Goal: Transaction & Acquisition: Purchase product/service

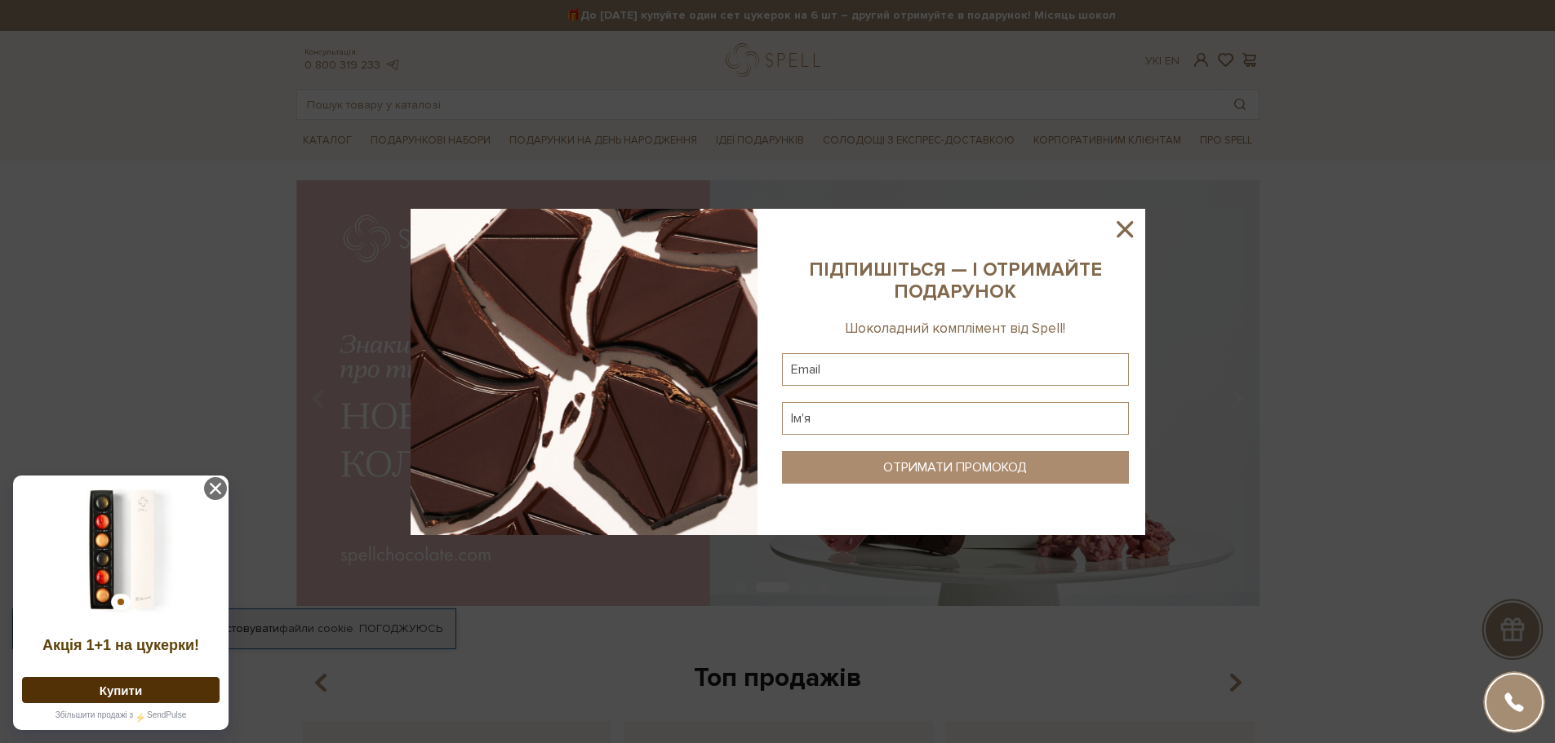
click at [1129, 231] on icon at bounding box center [1125, 229] width 28 height 28
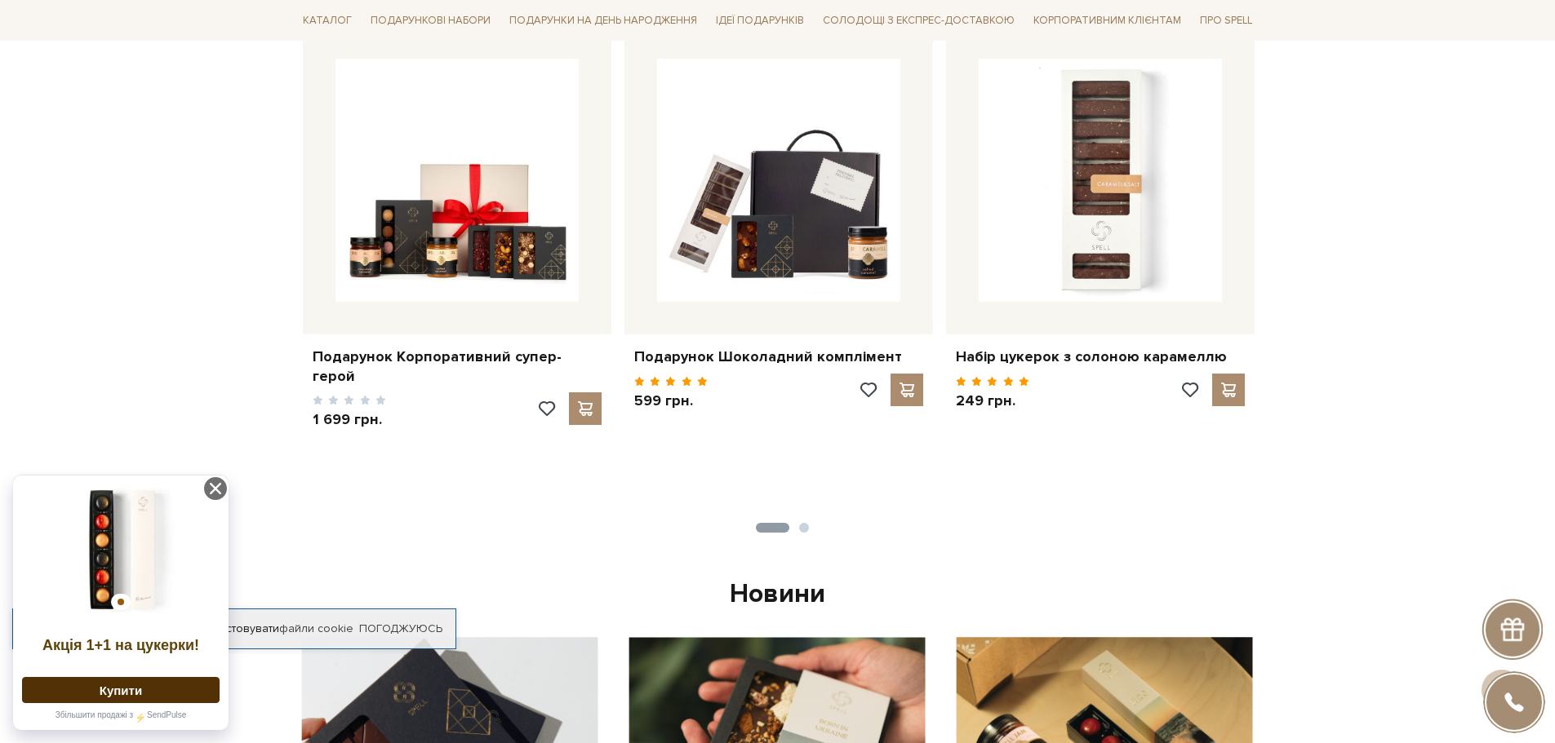
scroll to position [490, 0]
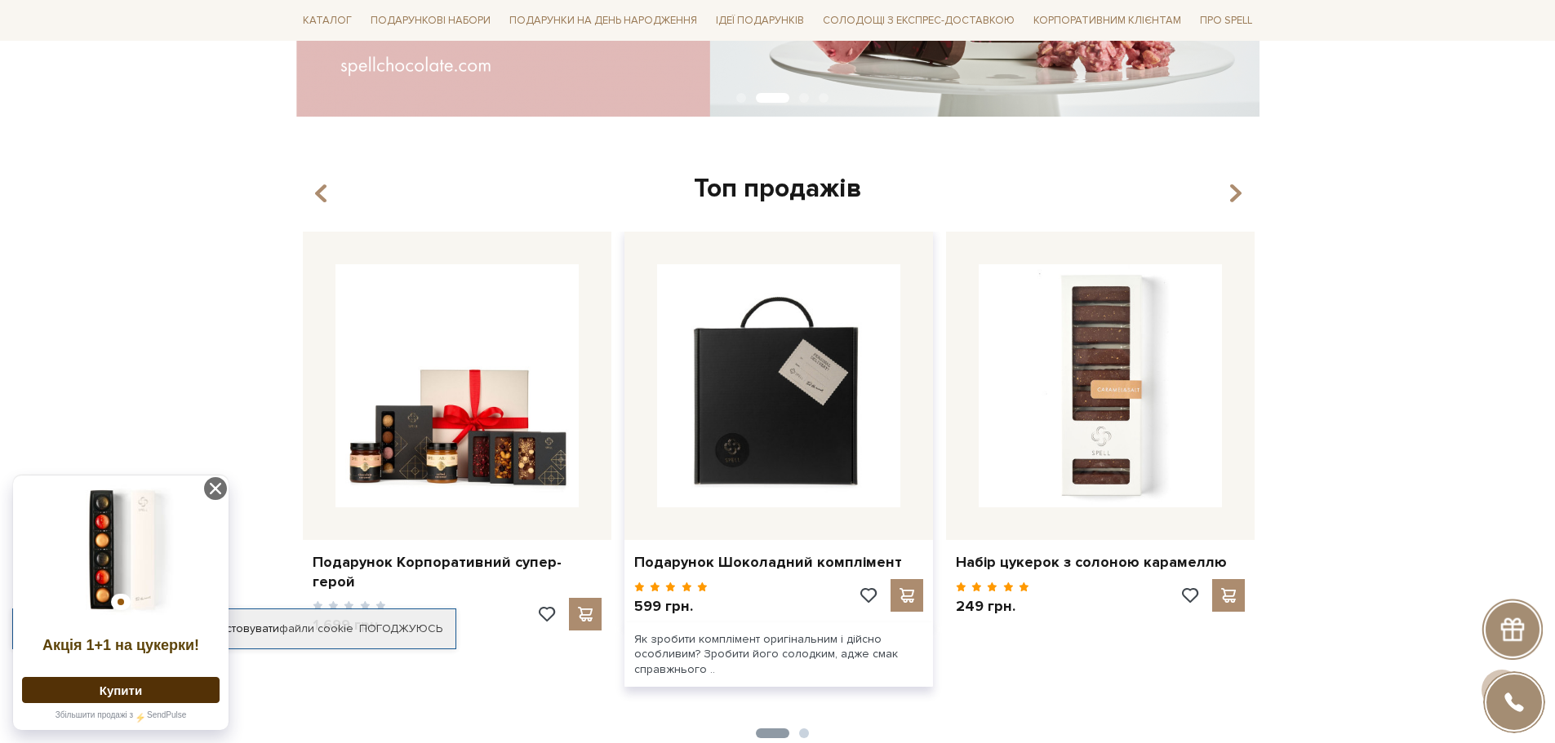
click at [813, 360] on img at bounding box center [778, 385] width 243 height 243
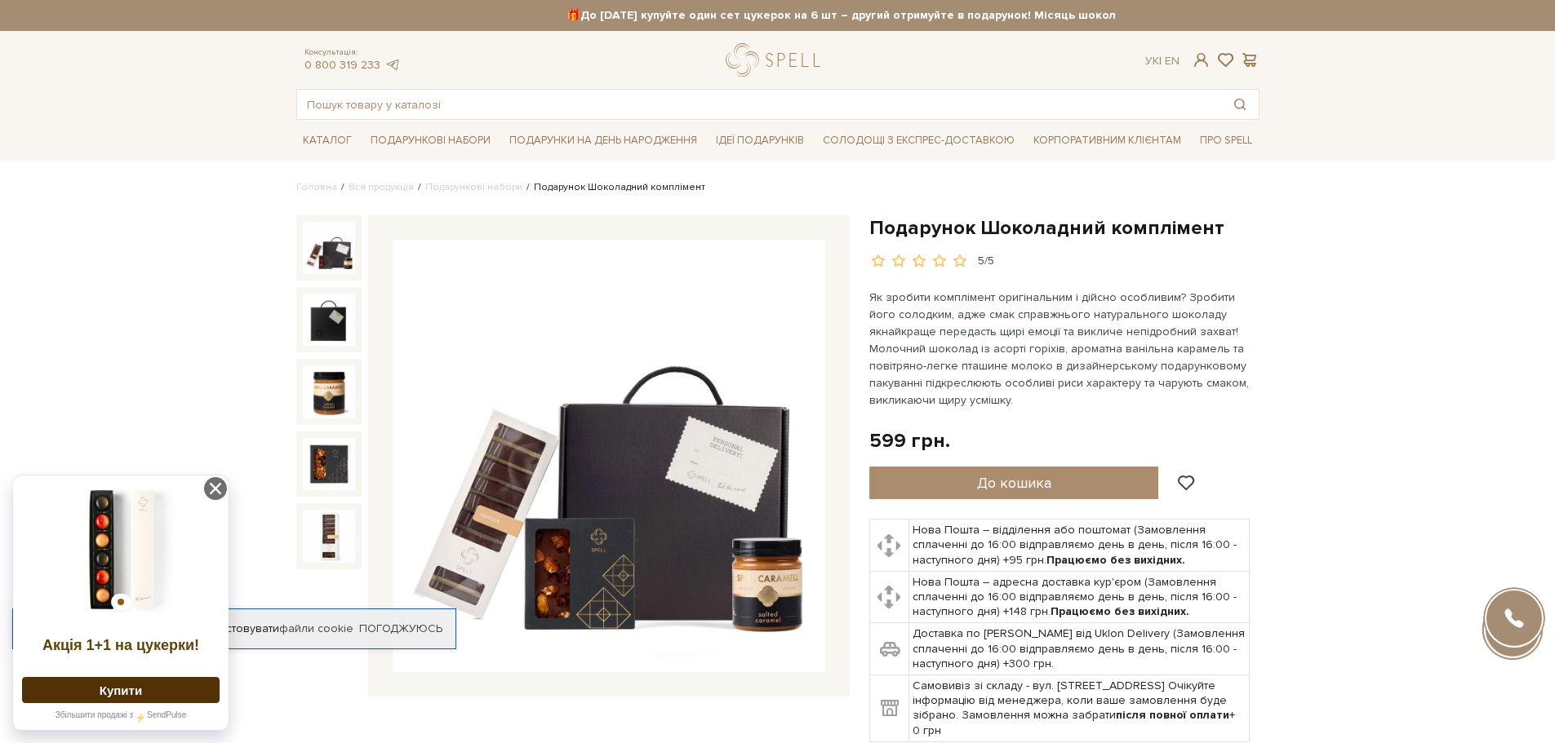
click at [320, 233] on img at bounding box center [329, 248] width 52 height 52
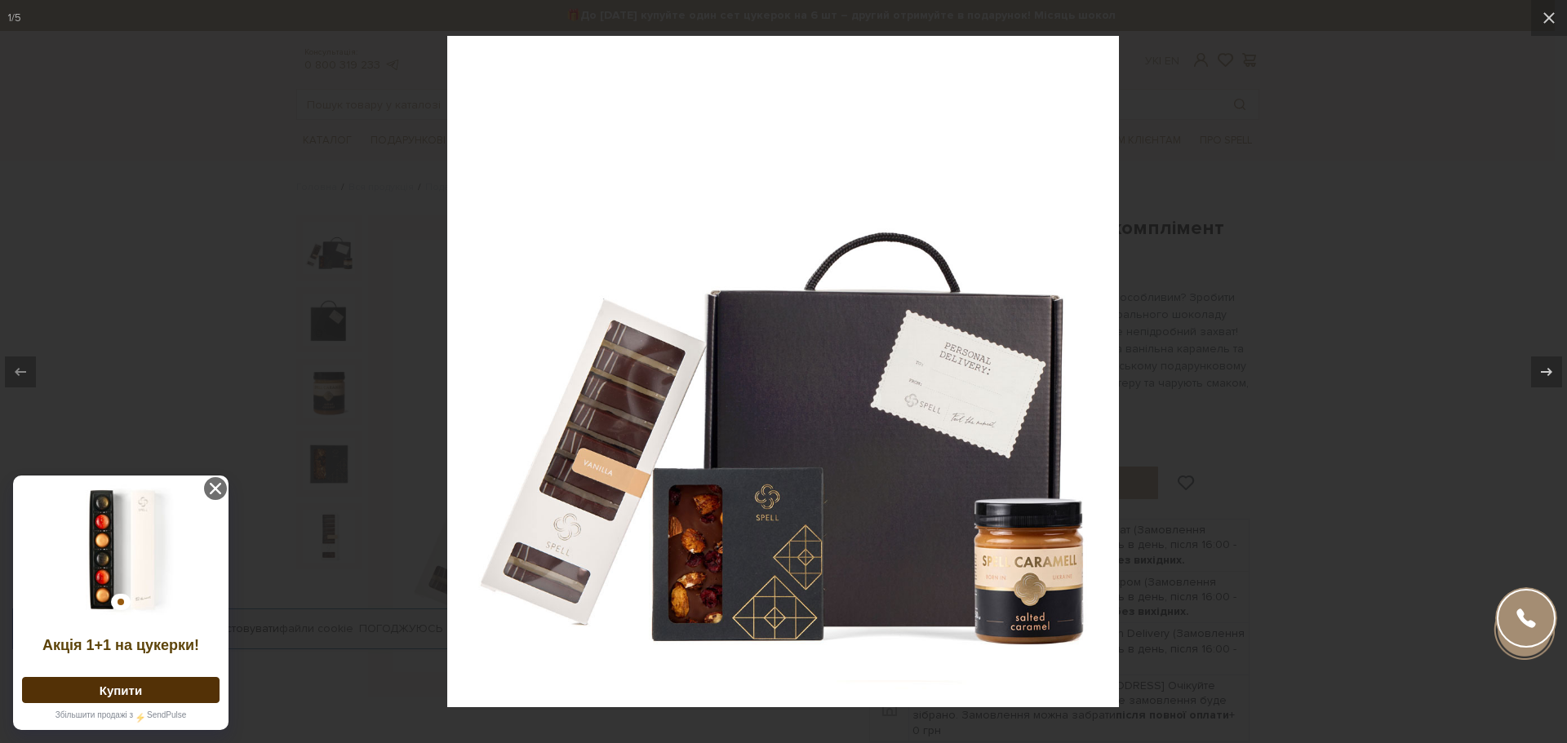
click at [1194, 335] on div at bounding box center [783, 371] width 1567 height 743
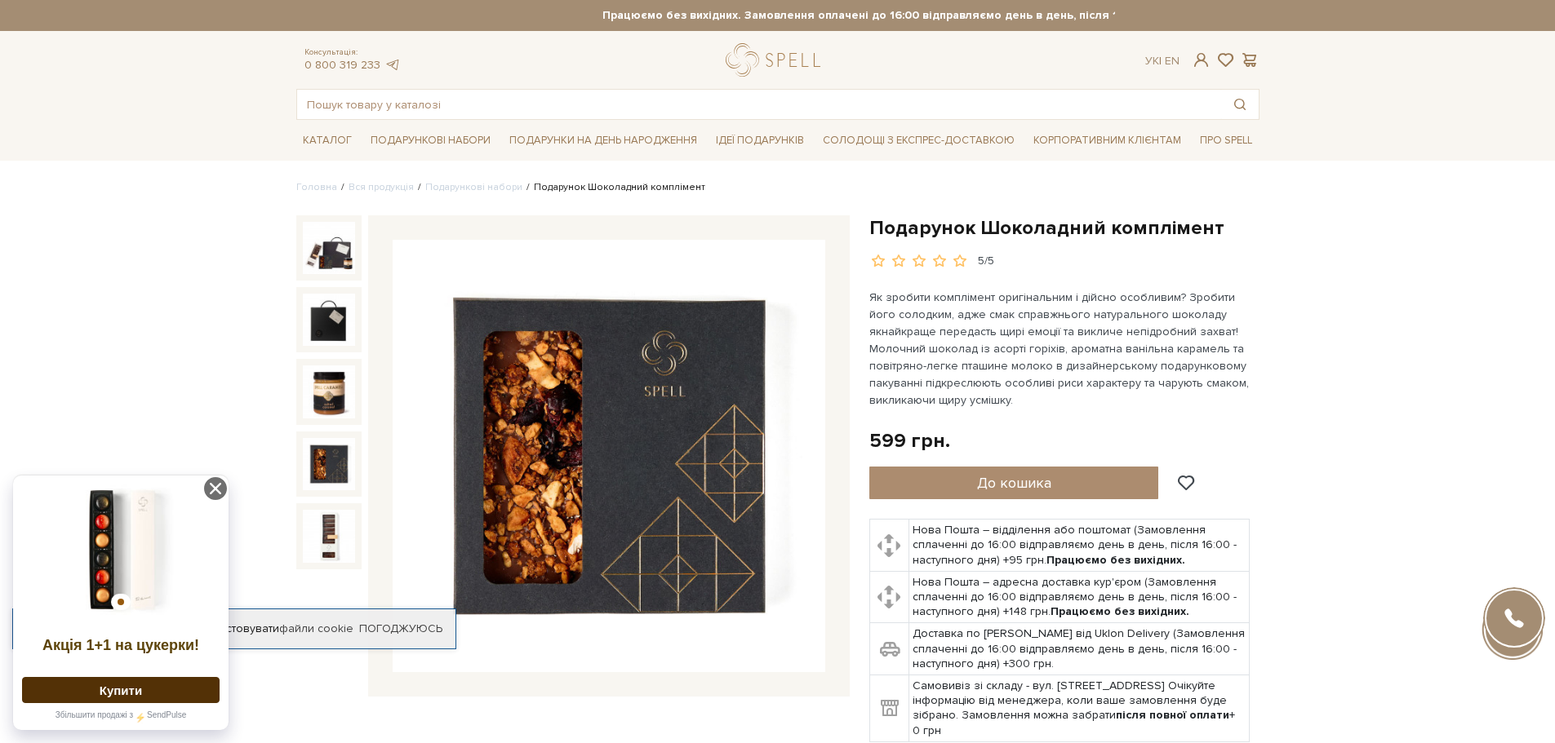
click at [322, 468] on img at bounding box center [329, 464] width 52 height 52
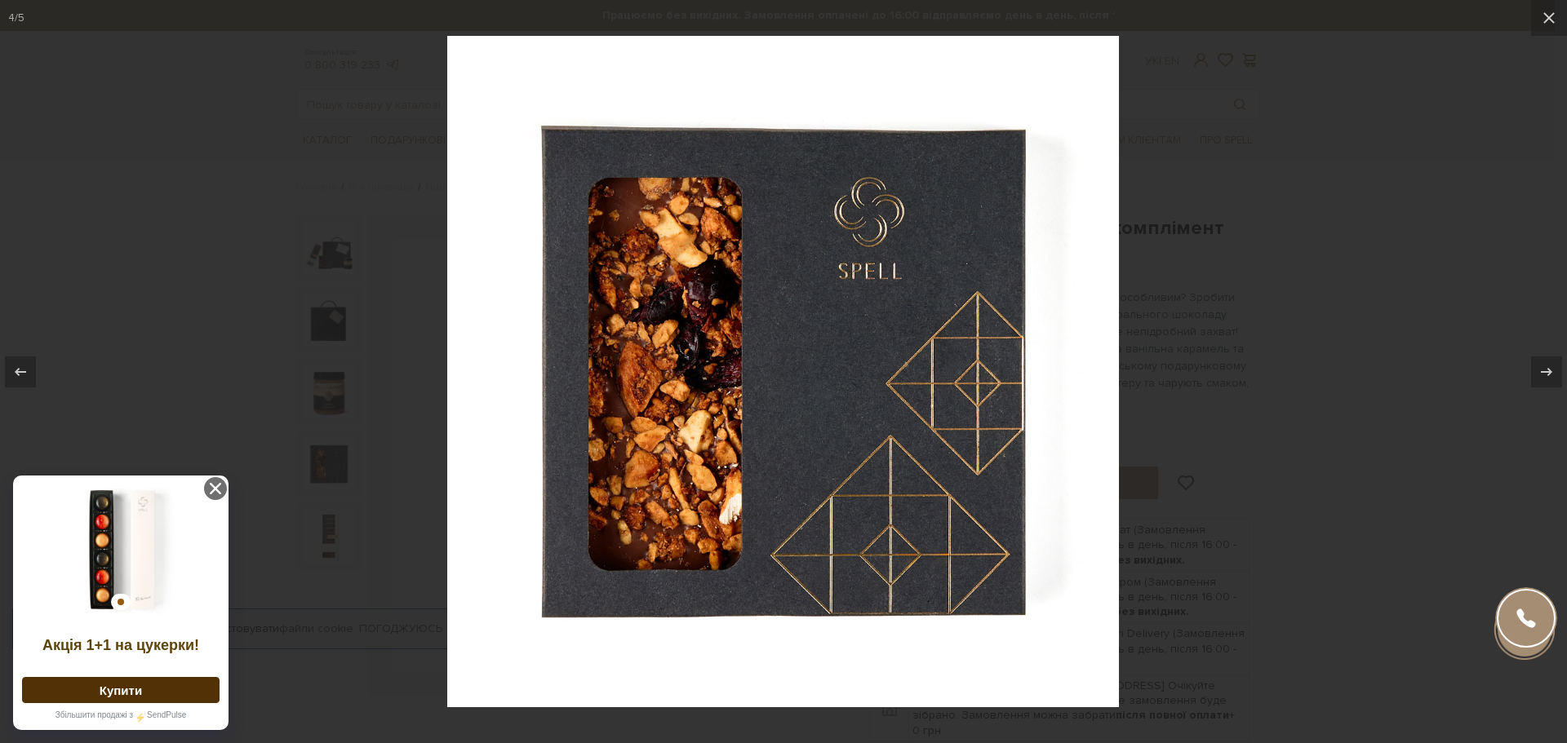
click at [1178, 437] on div at bounding box center [783, 371] width 1567 height 743
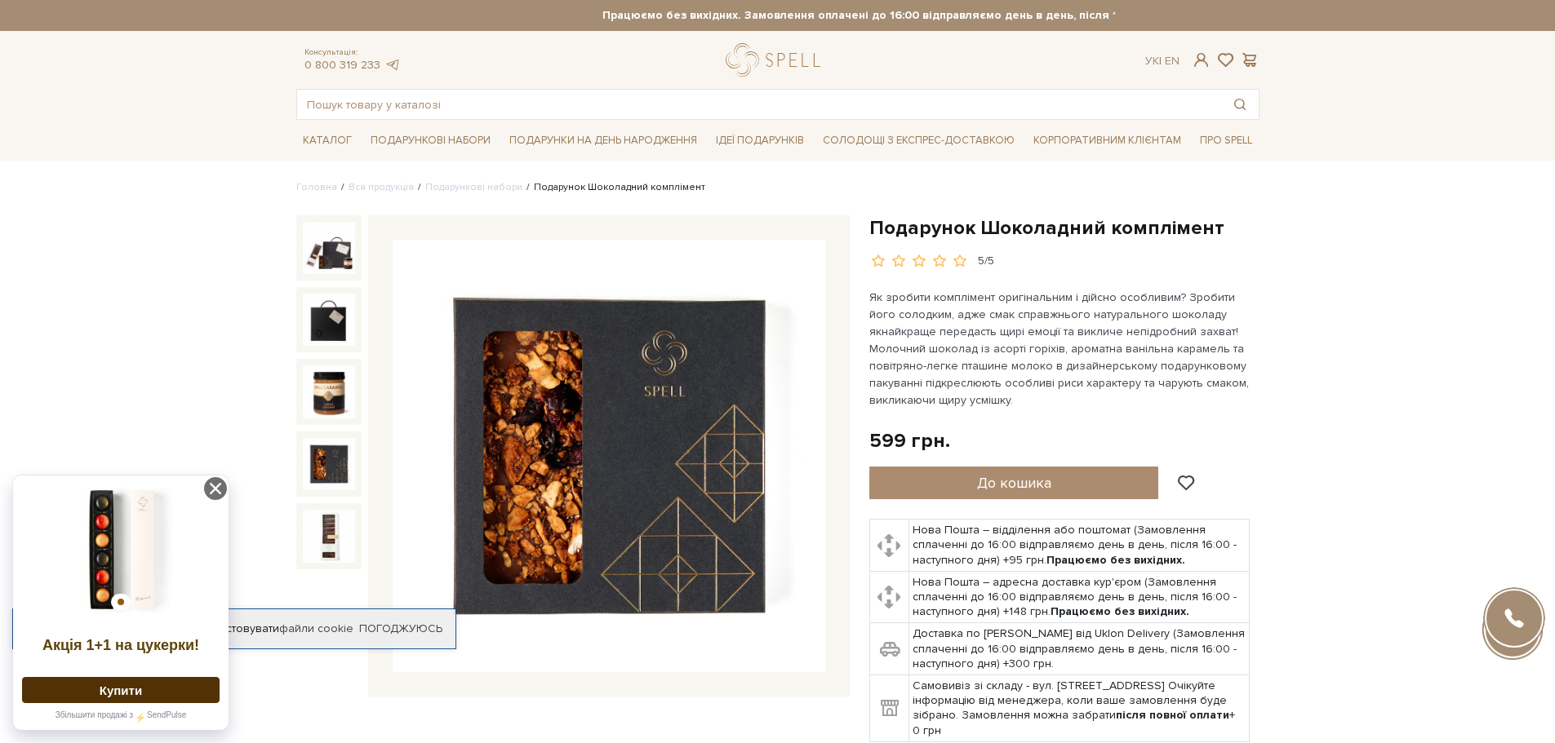
click at [312, 514] on img at bounding box center [329, 536] width 52 height 52
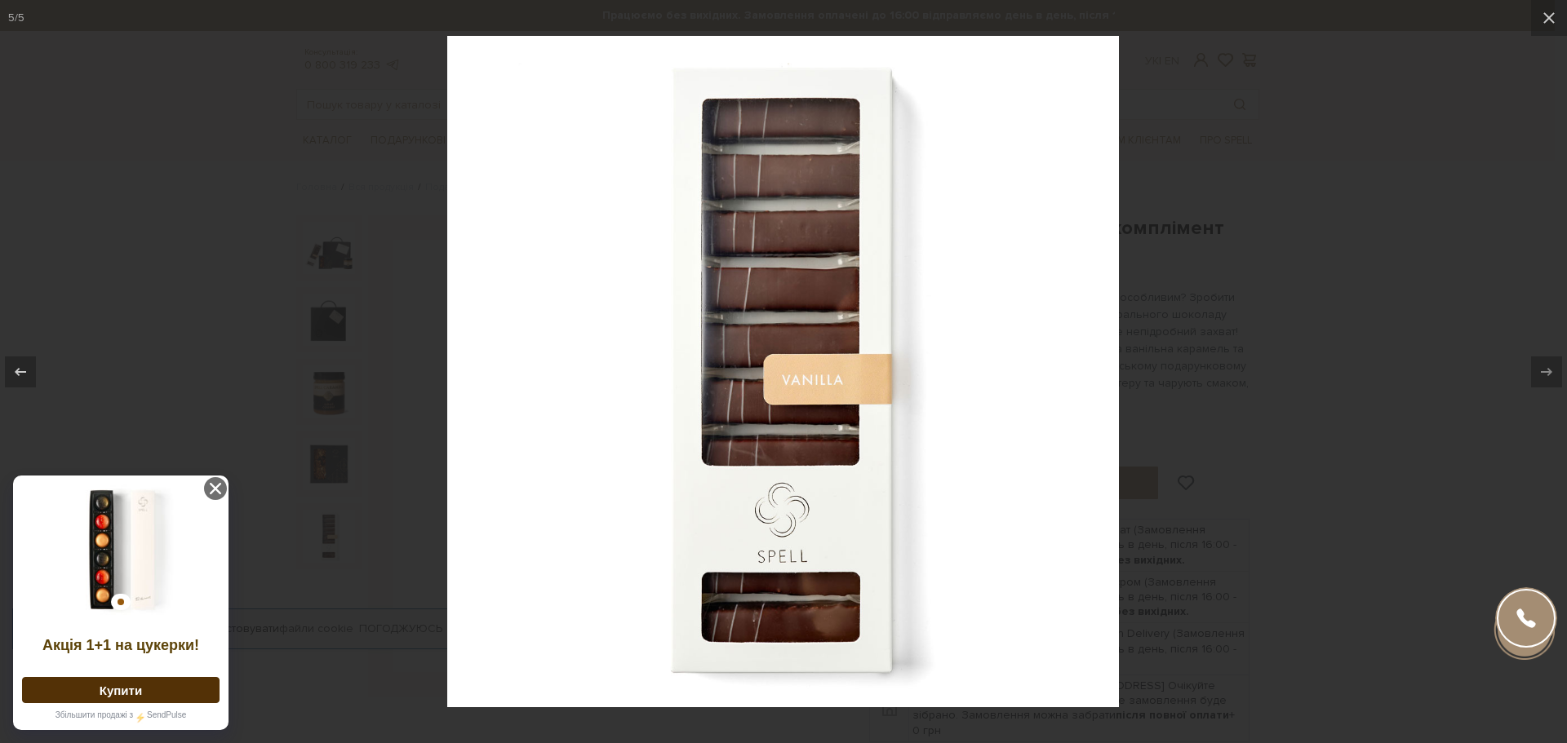
click at [361, 313] on div at bounding box center [783, 371] width 1567 height 743
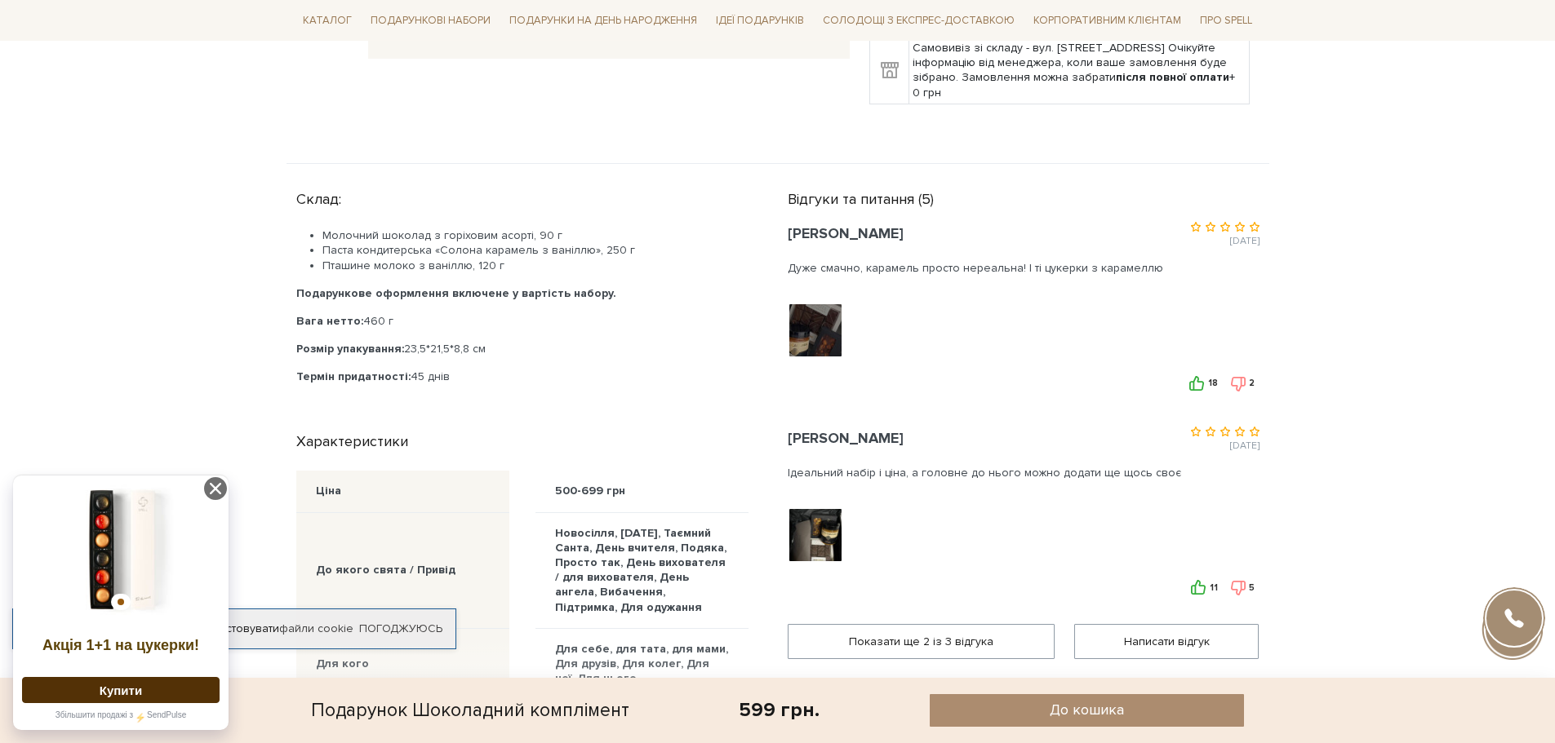
scroll to position [735, 0]
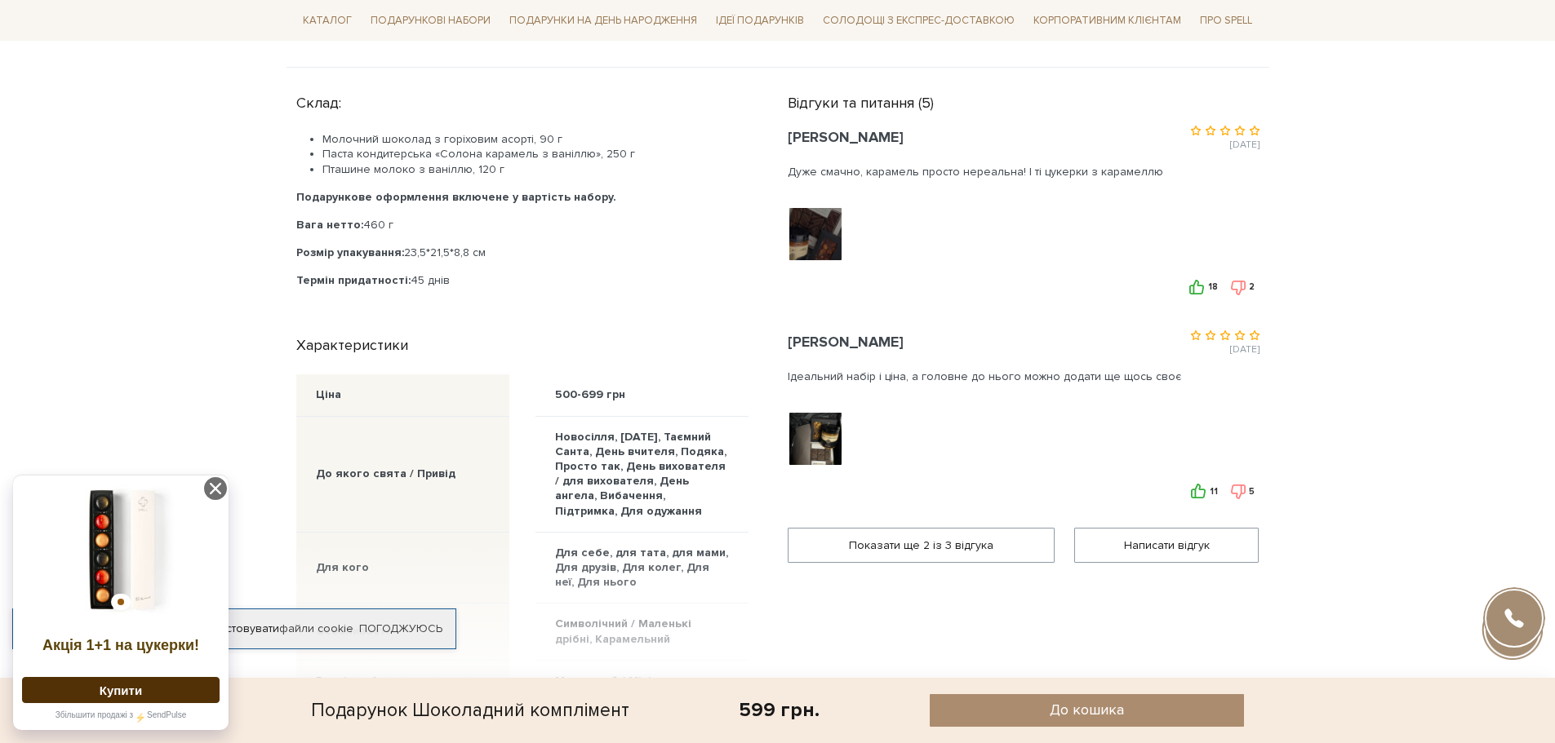
click at [792, 244] on img at bounding box center [815, 235] width 104 height 104
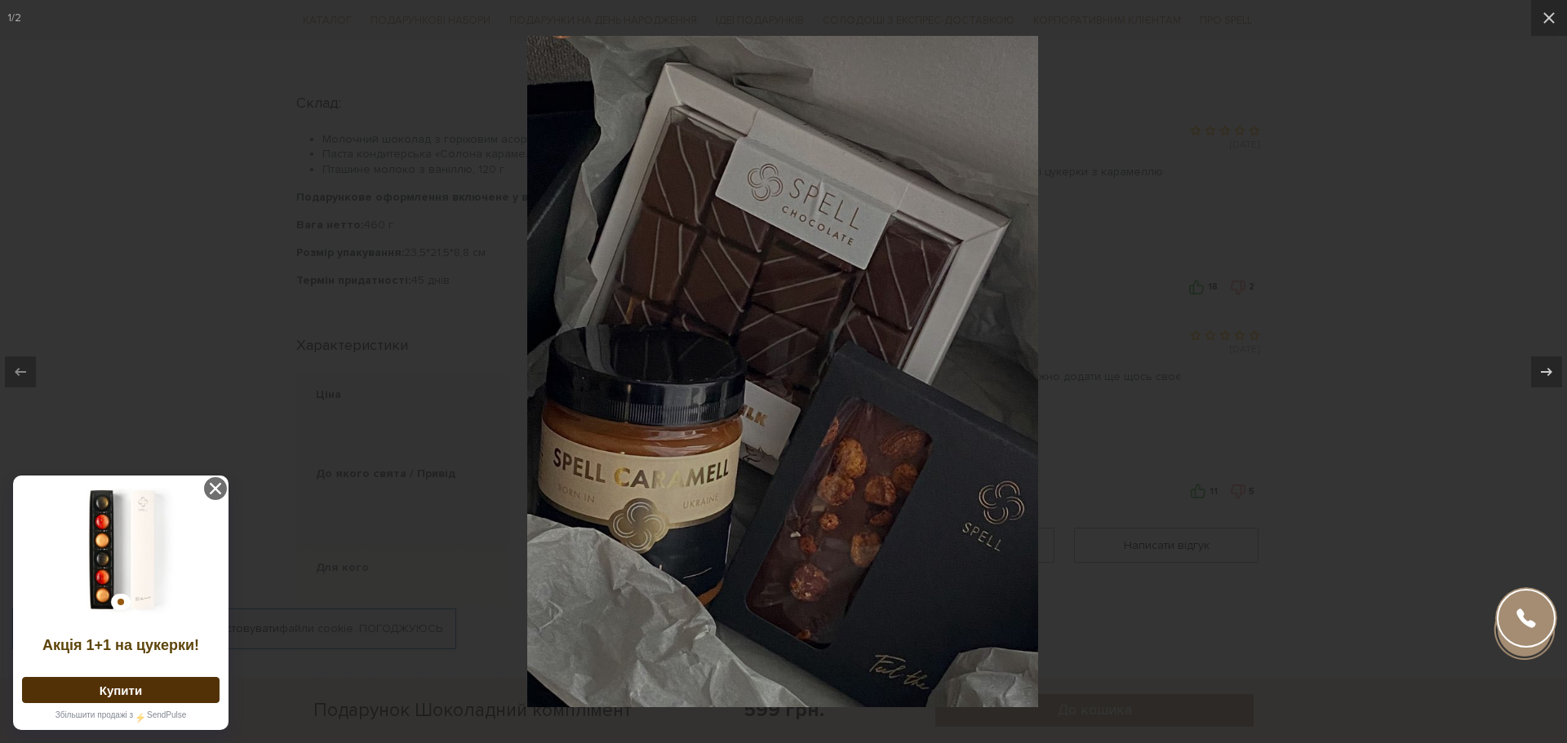
click at [1263, 335] on div at bounding box center [783, 371] width 1567 height 743
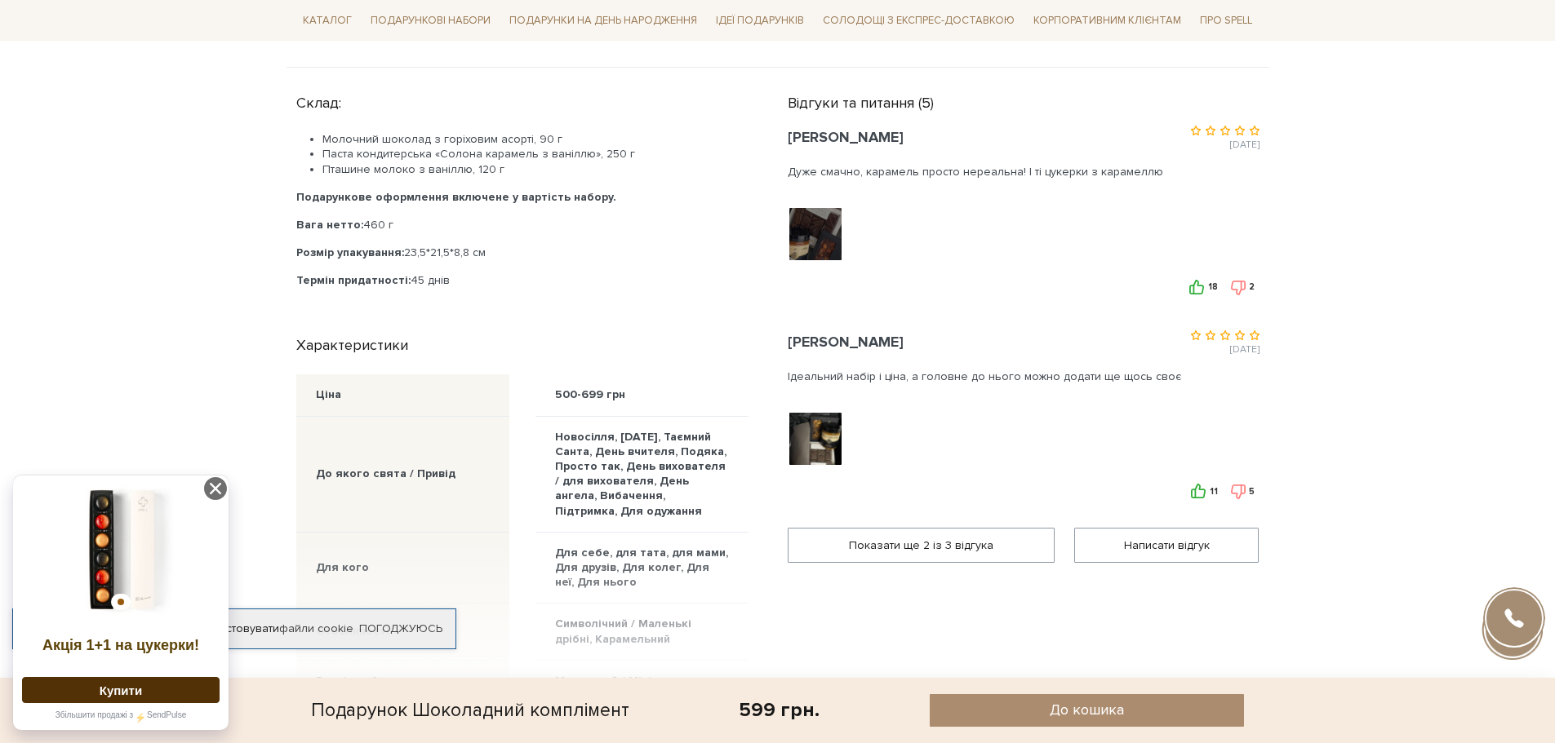
click at [822, 443] on img at bounding box center [815, 439] width 104 height 104
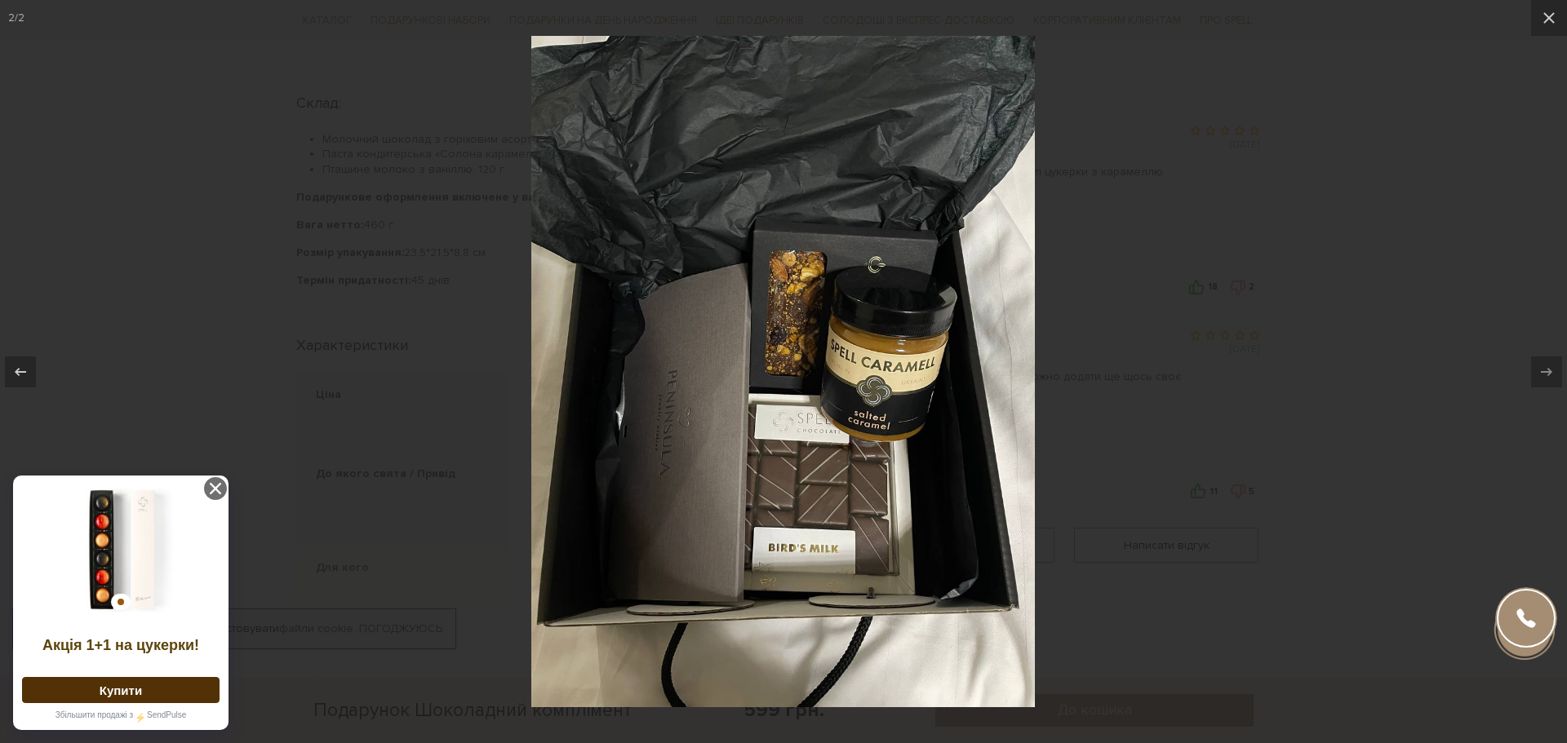
click at [1382, 447] on div at bounding box center [783, 371] width 1567 height 743
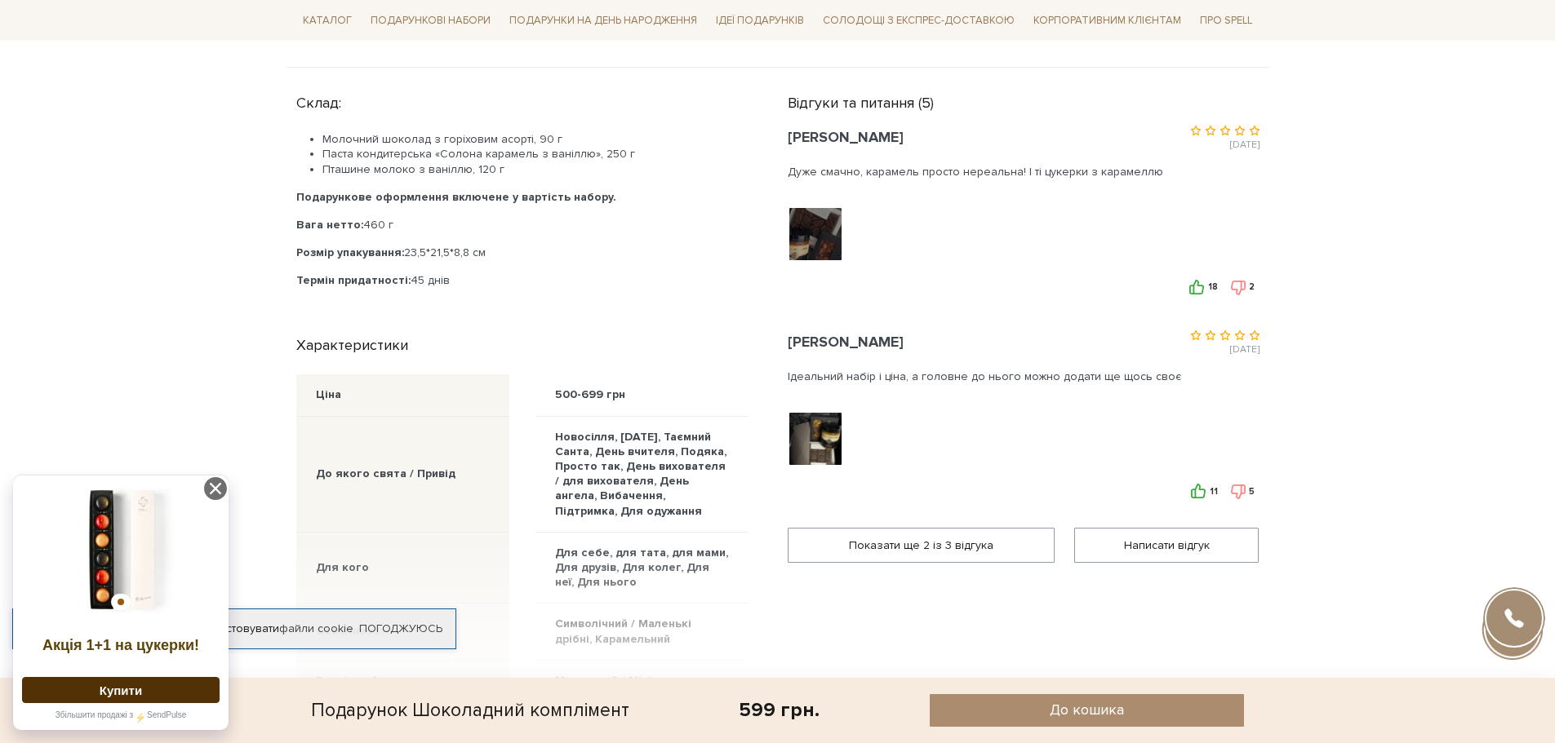
click at [815, 434] on img at bounding box center [815, 439] width 104 height 104
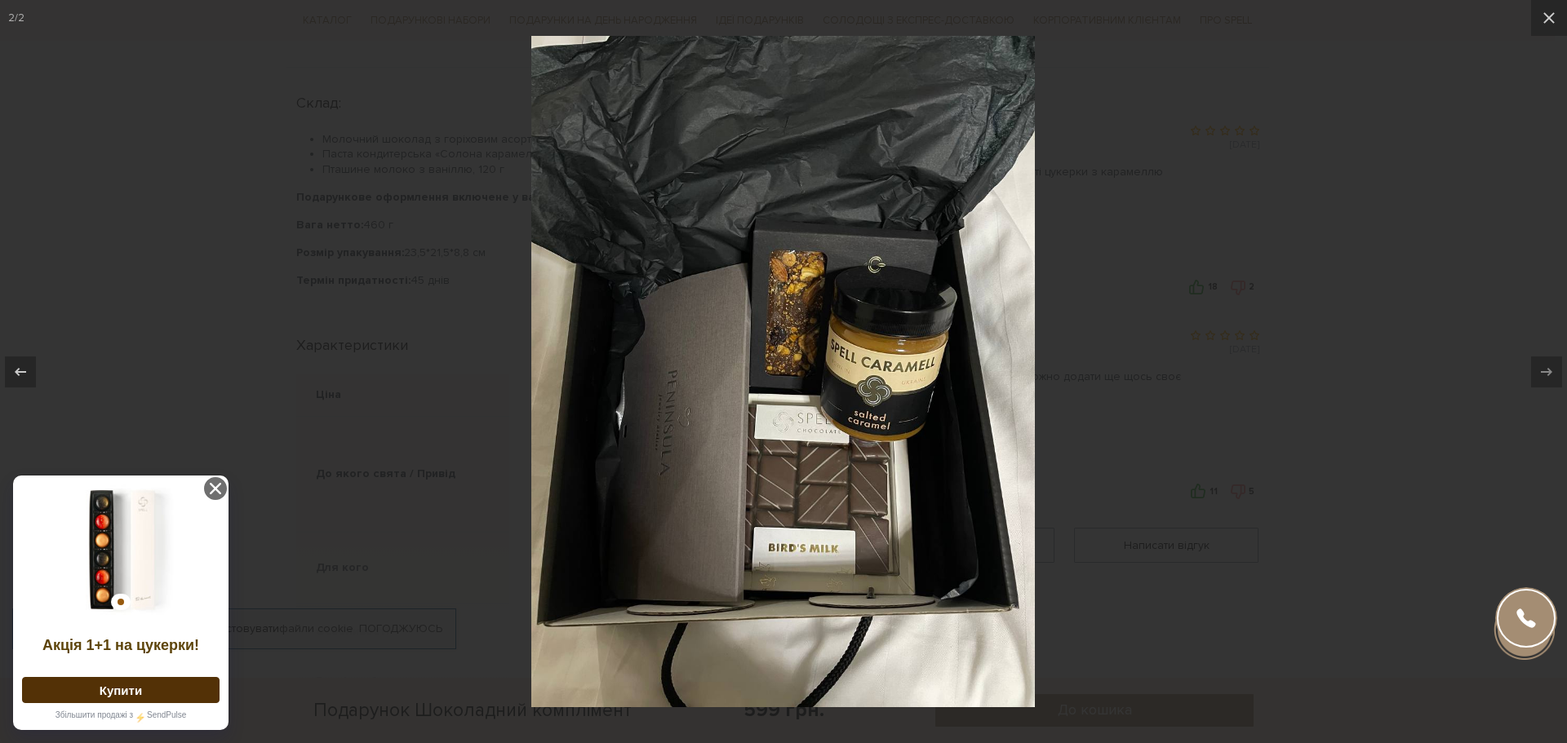
click at [1314, 425] on div at bounding box center [783, 371] width 1567 height 743
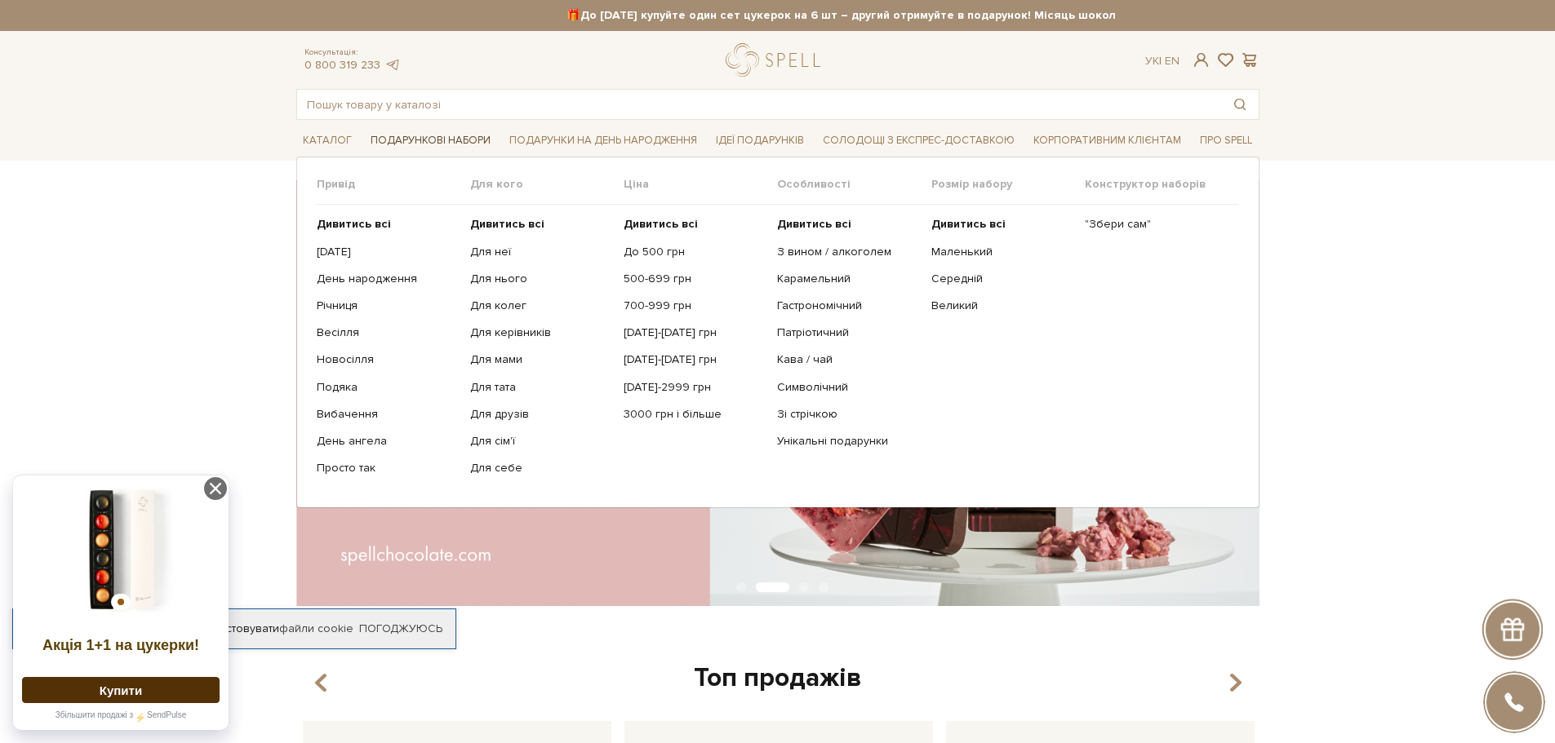
click at [453, 135] on span "Подарункові набори" at bounding box center [430, 140] width 133 height 25
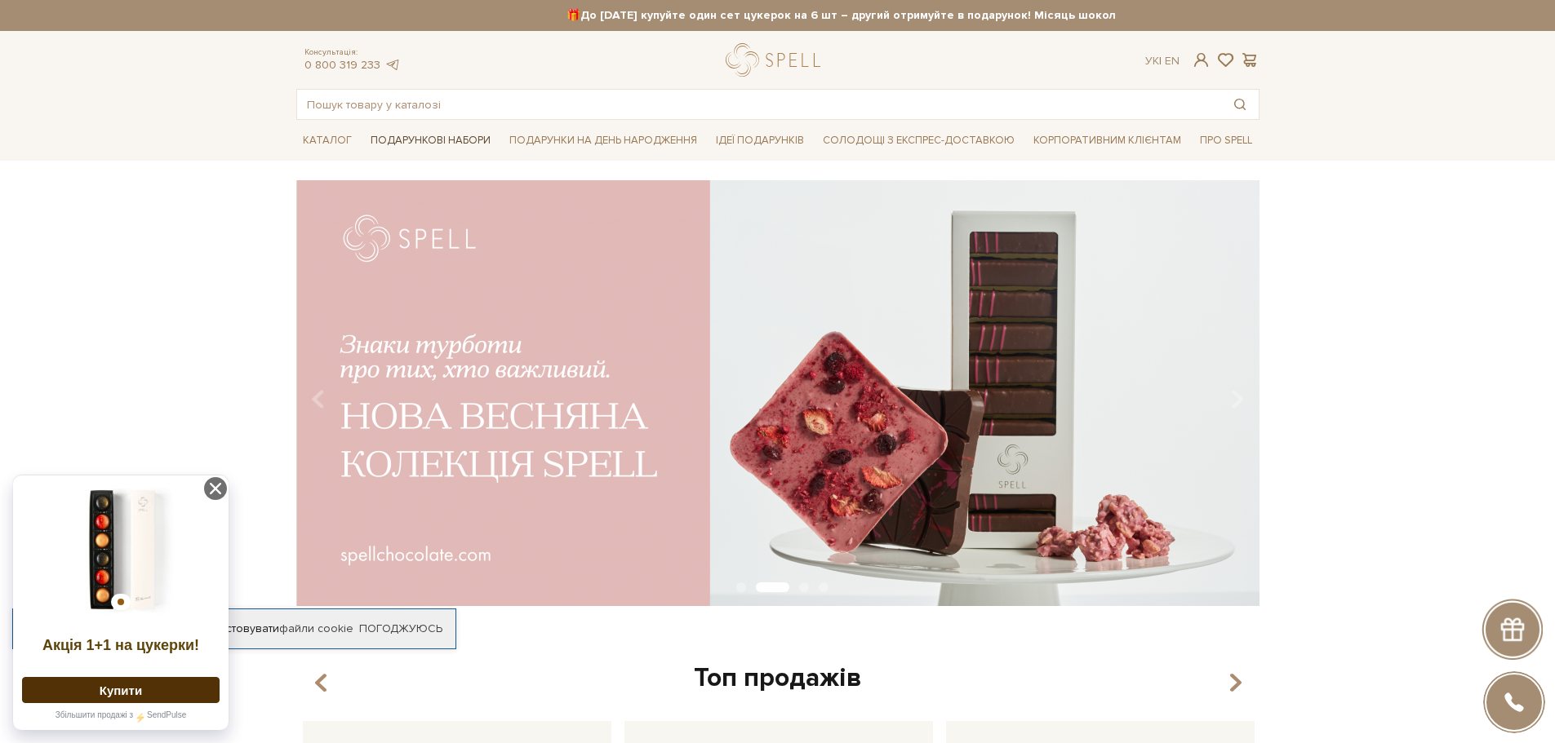
click at [453, 135] on span "Подарункові набори" at bounding box center [430, 140] width 133 height 25
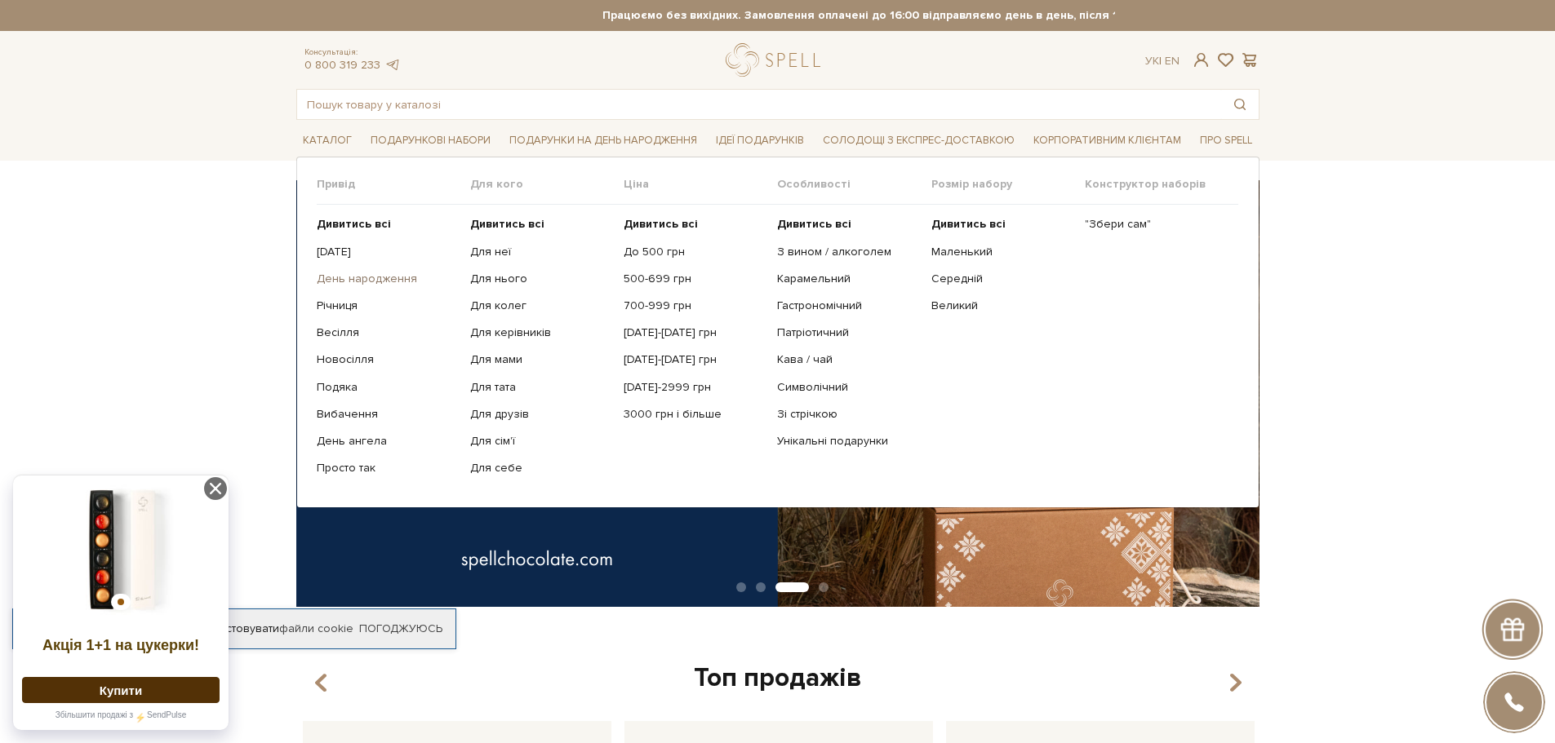
click at [379, 280] on link "День народження" at bounding box center [387, 279] width 141 height 15
